Goal: Task Accomplishment & Management: Manage account settings

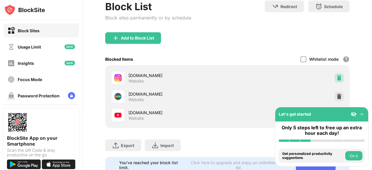
click at [337, 78] on img at bounding box center [339, 78] width 6 height 6
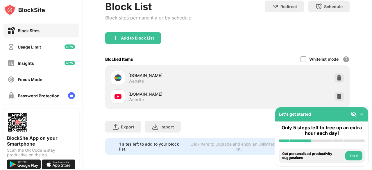
click at [337, 78] on img at bounding box center [339, 78] width 6 height 6
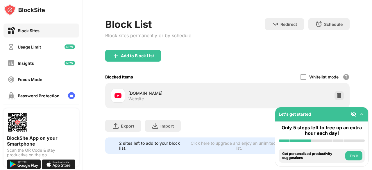
scroll to position [22, 0]
click at [337, 91] on div at bounding box center [338, 95] width 9 height 9
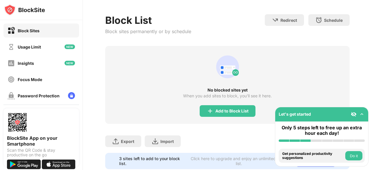
scroll to position [36, 0]
